Goal: Navigation & Orientation: Find specific page/section

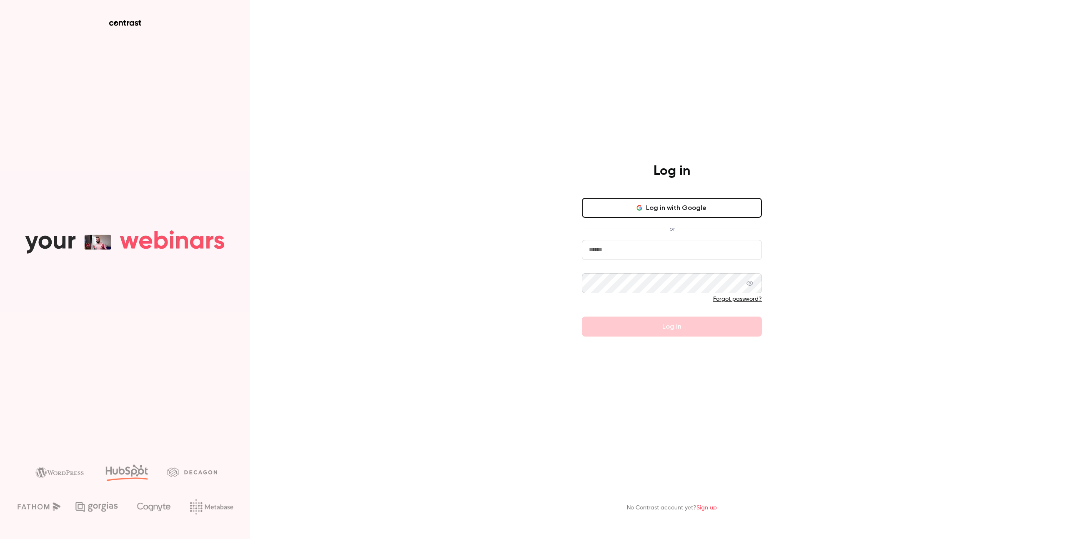
type input "**********"
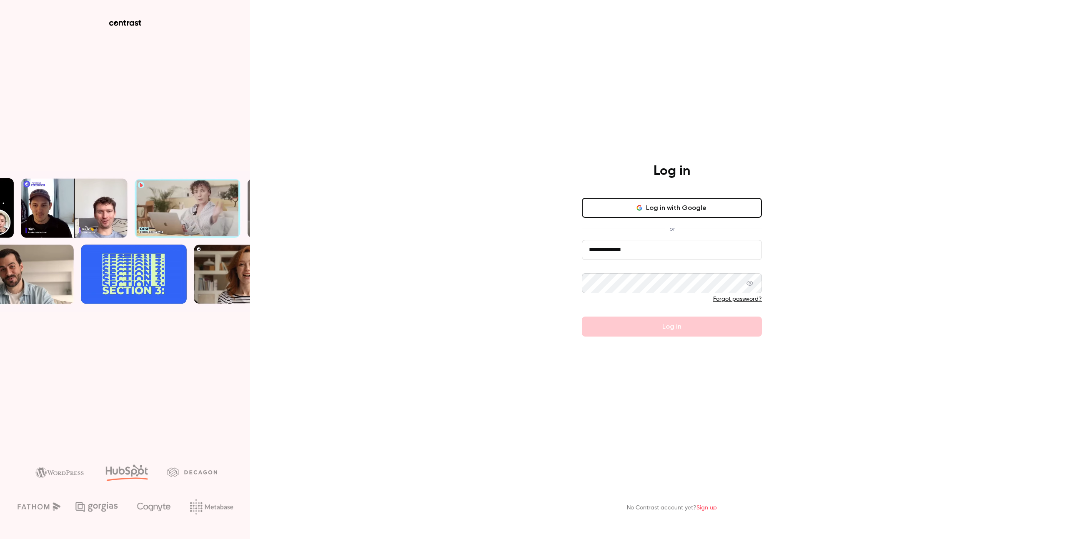
click at [659, 374] on main "**********" at bounding box center [671, 269] width 217 height 539
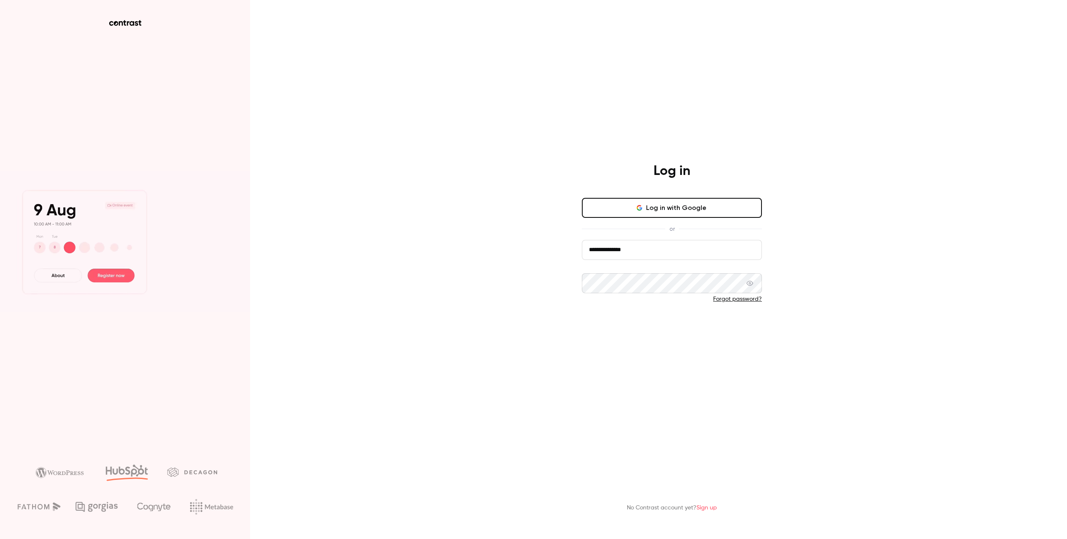
click at [683, 327] on button "Log in" at bounding box center [672, 327] width 180 height 20
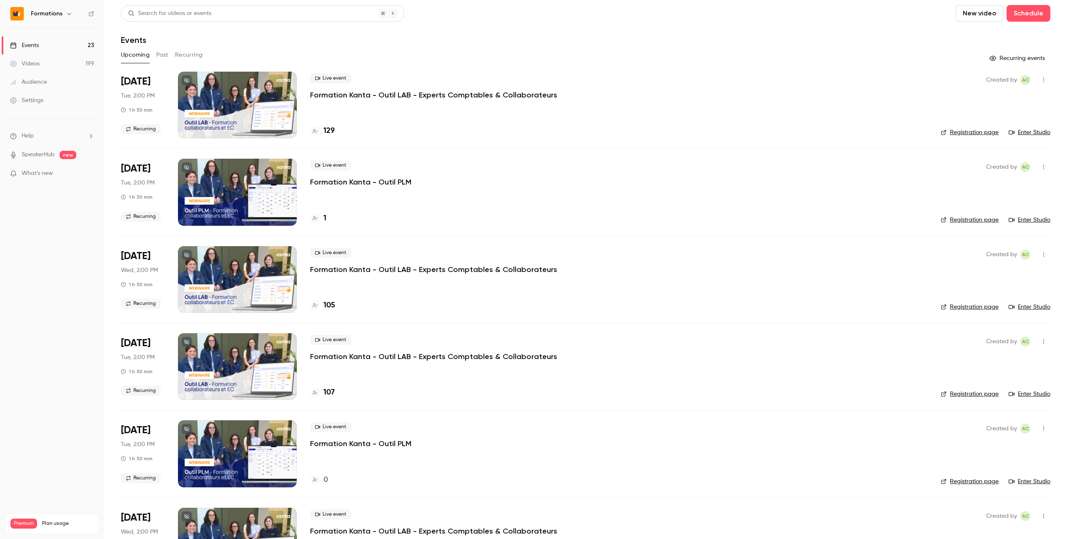
click at [981, 131] on link "Registration page" at bounding box center [969, 132] width 58 height 8
click at [1029, 126] on div "Created by AC Registration page Enter Studio" at bounding box center [995, 105] width 110 height 67
click at [1027, 136] on link "Enter Studio" at bounding box center [1029, 132] width 42 height 8
click at [1038, 221] on link "Enter Studio" at bounding box center [1029, 220] width 42 height 8
click at [387, 304] on div "105" at bounding box center [618, 305] width 617 height 11
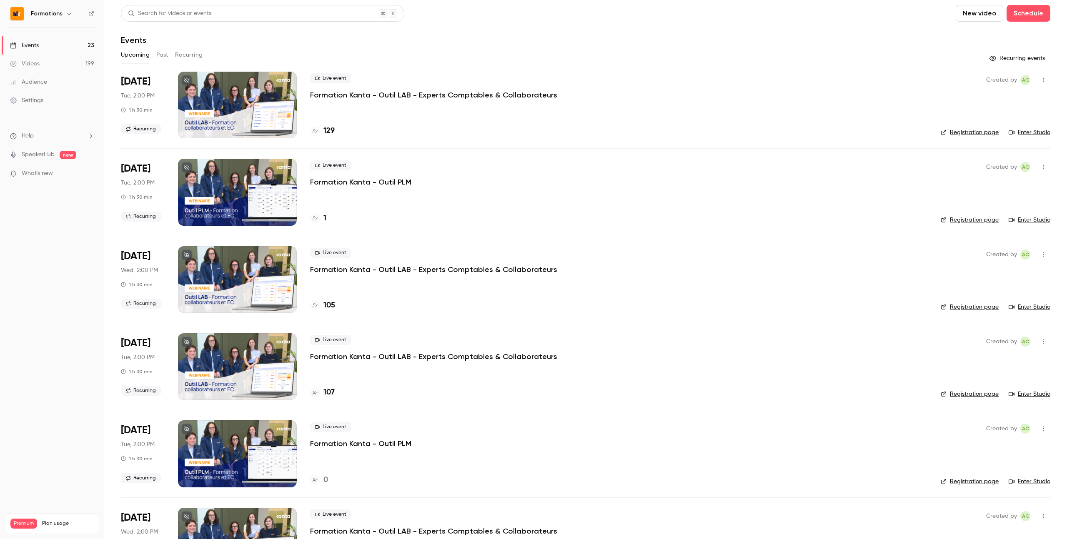
click at [1033, 310] on link "Enter Studio" at bounding box center [1029, 307] width 42 height 8
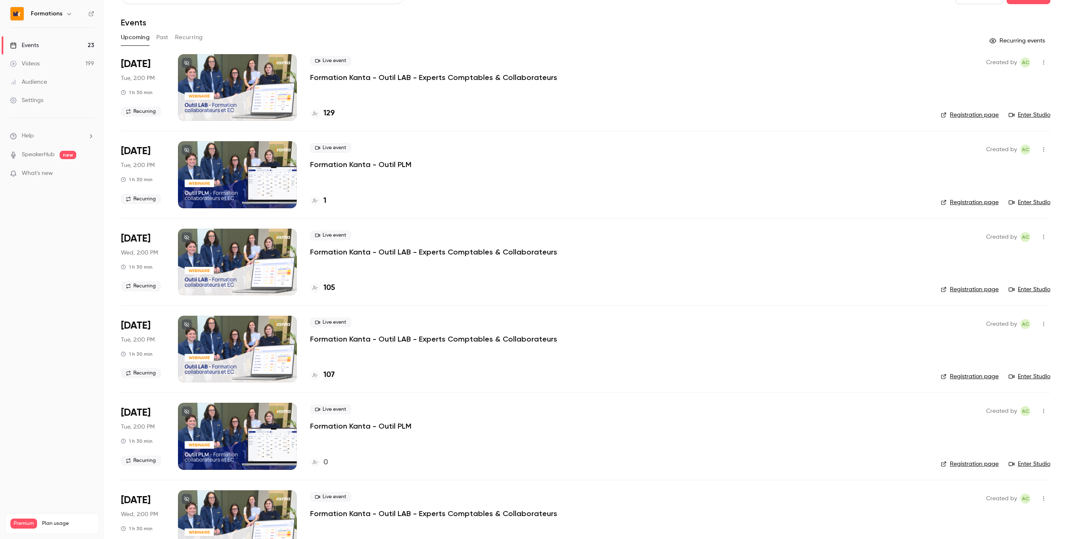
scroll to position [13, 0]
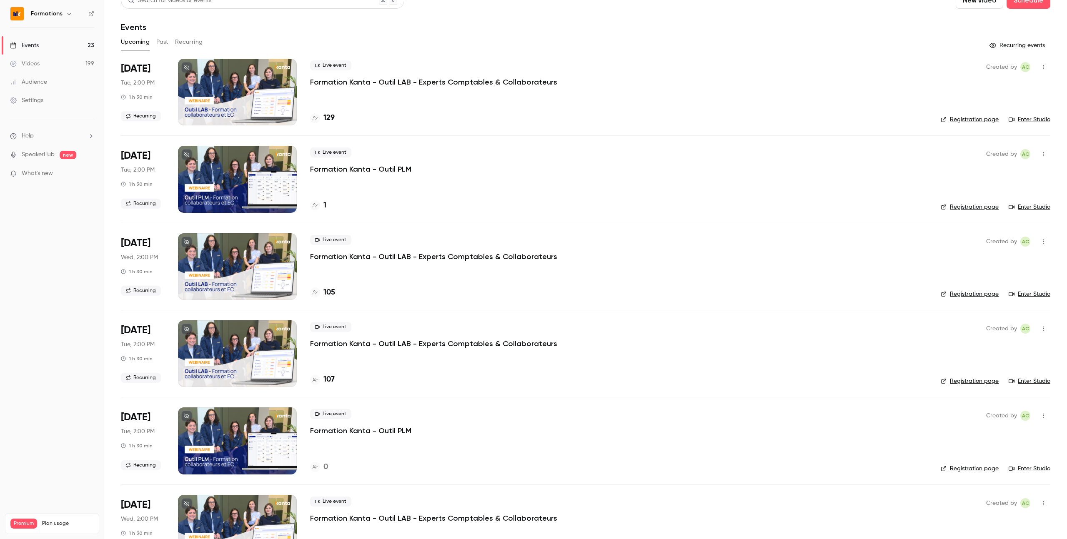
click at [1024, 294] on link "Enter Studio" at bounding box center [1029, 294] width 42 height 8
